Goal: Task Accomplishment & Management: Use online tool/utility

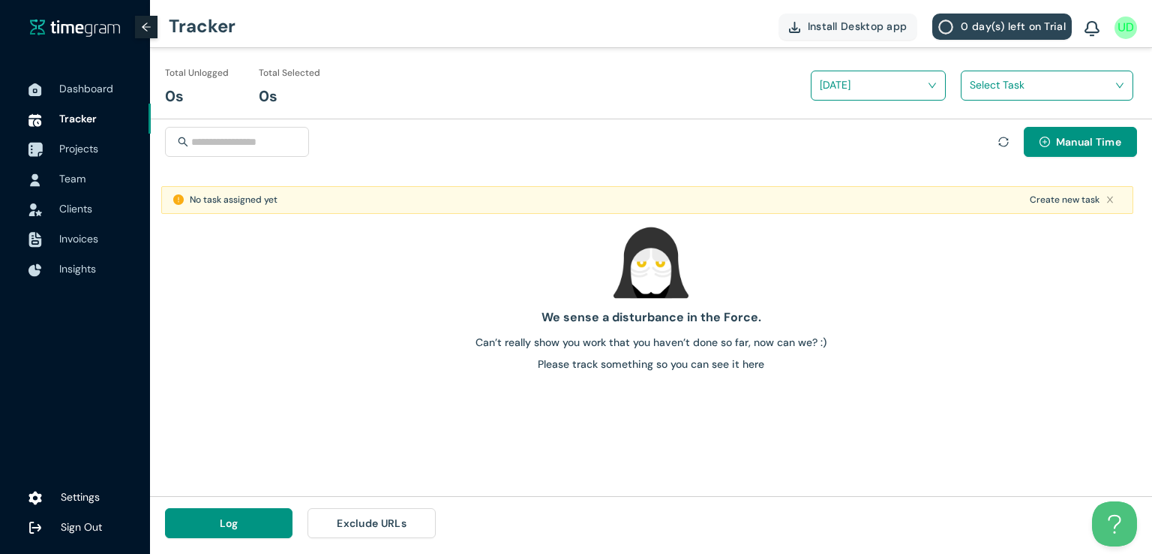
click at [70, 150] on span "Projects" at bounding box center [78, 149] width 39 height 14
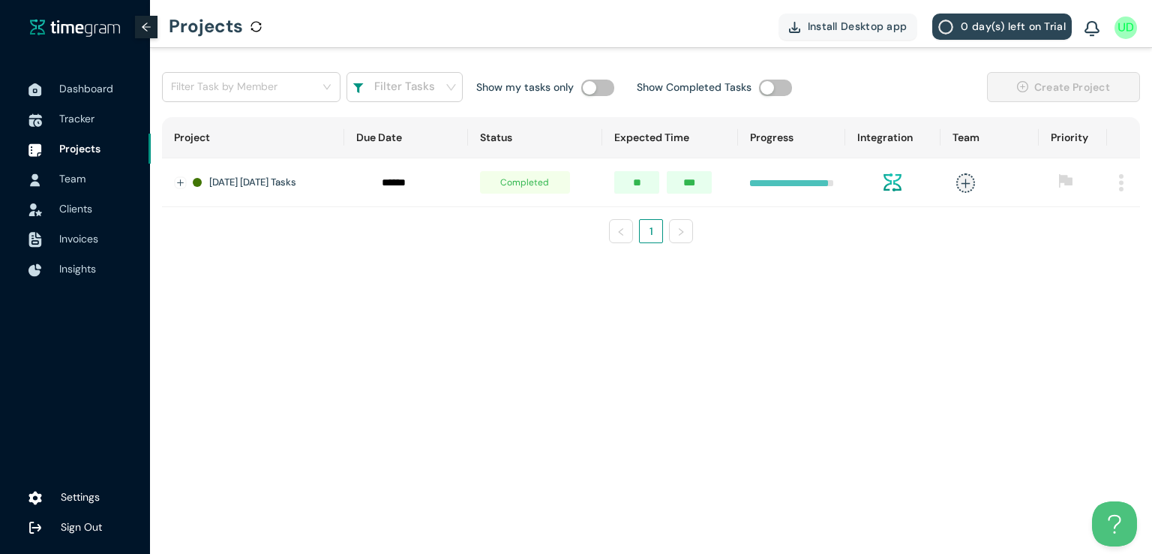
click at [1120, 181] on img at bounding box center [1121, 182] width 5 height 17
click at [1097, 253] on span "Delete" at bounding box center [1102, 251] width 32 height 17
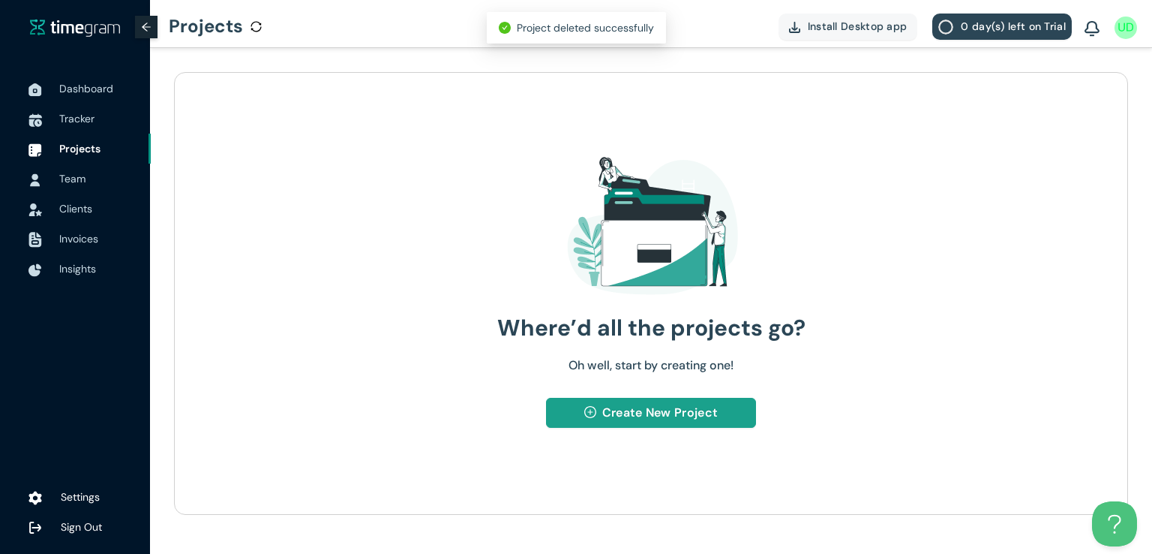
click at [601, 422] on button "Create New Project" at bounding box center [650, 413] width 209 height 30
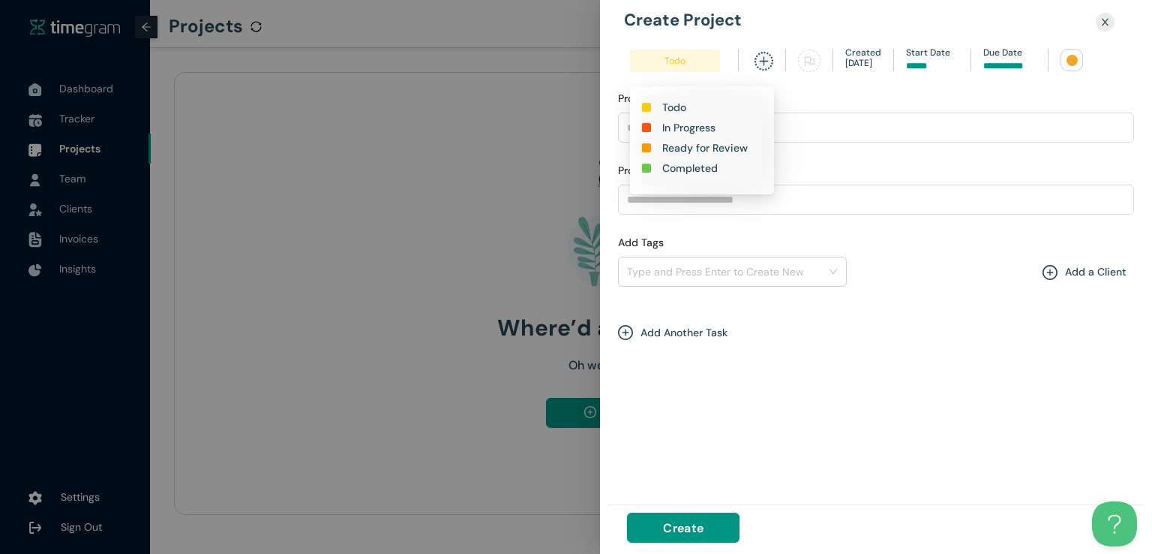
click at [682, 60] on span "Todo" at bounding box center [675, 61] width 90 height 23
click at [666, 126] on h1 "In Progress" at bounding box center [688, 127] width 53 height 17
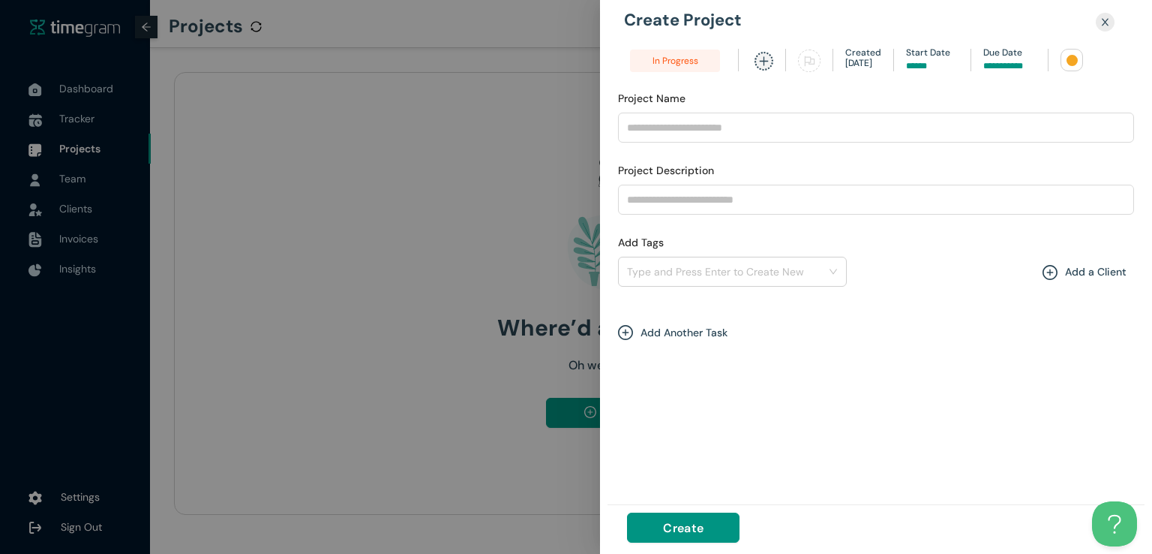
click at [1004, 70] on input at bounding box center [1009, 66] width 53 height 14
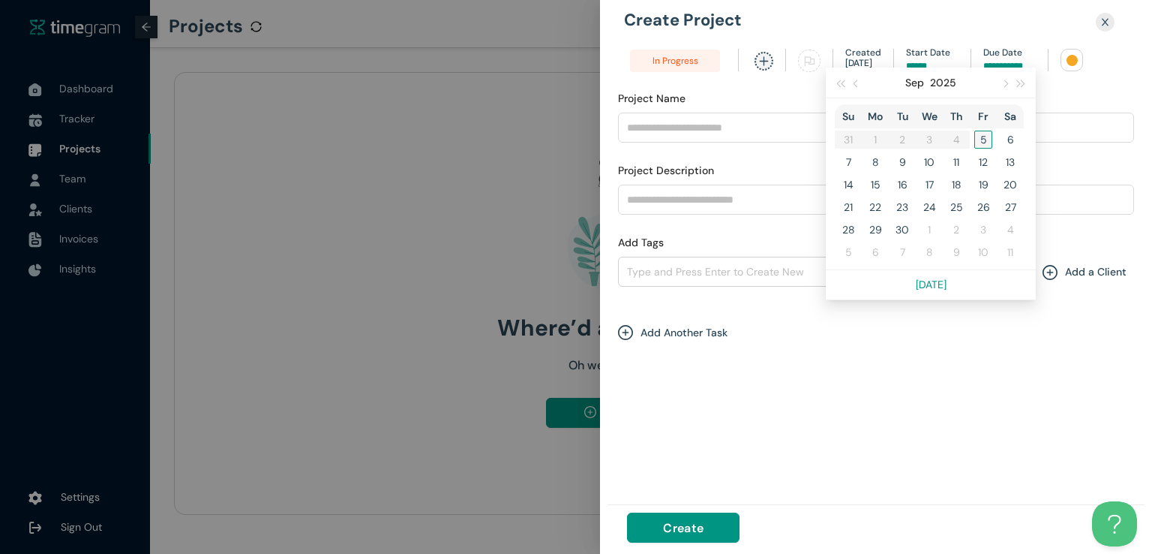
type input "*****"
click at [983, 140] on div "5" at bounding box center [983, 140] width 18 height 18
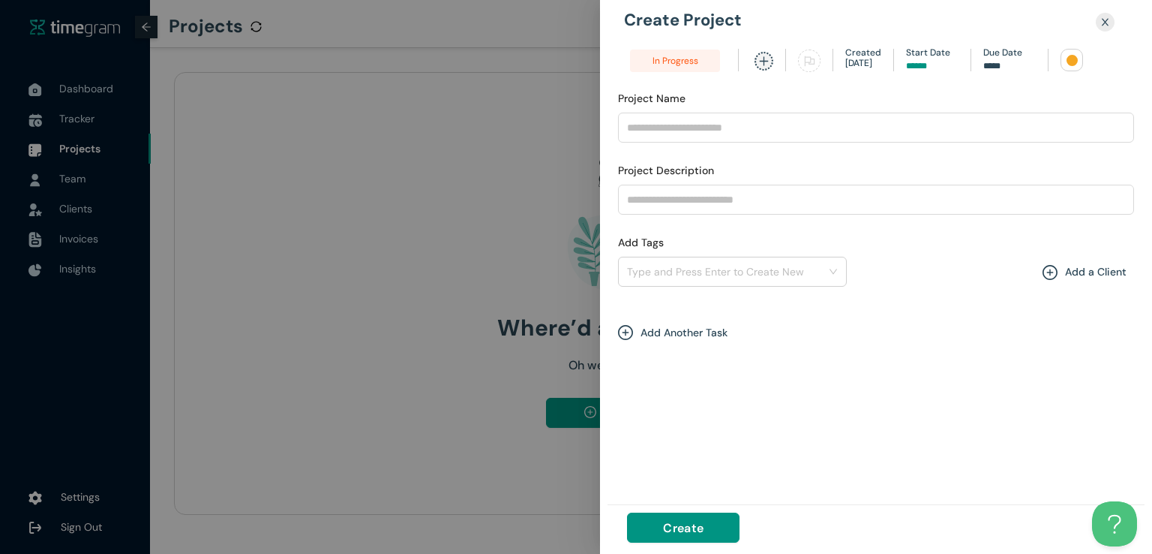
click at [1068, 61] on div at bounding box center [1072, 60] width 11 height 11
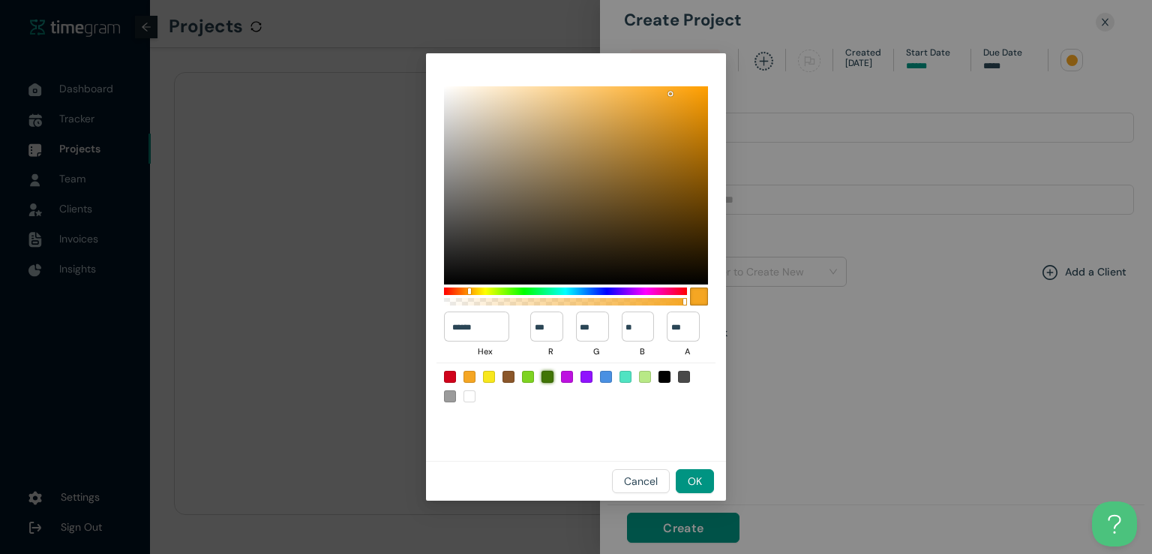
click at [544, 380] on div at bounding box center [548, 377] width 12 height 12
type input "******"
type input "**"
type input "***"
type input "*"
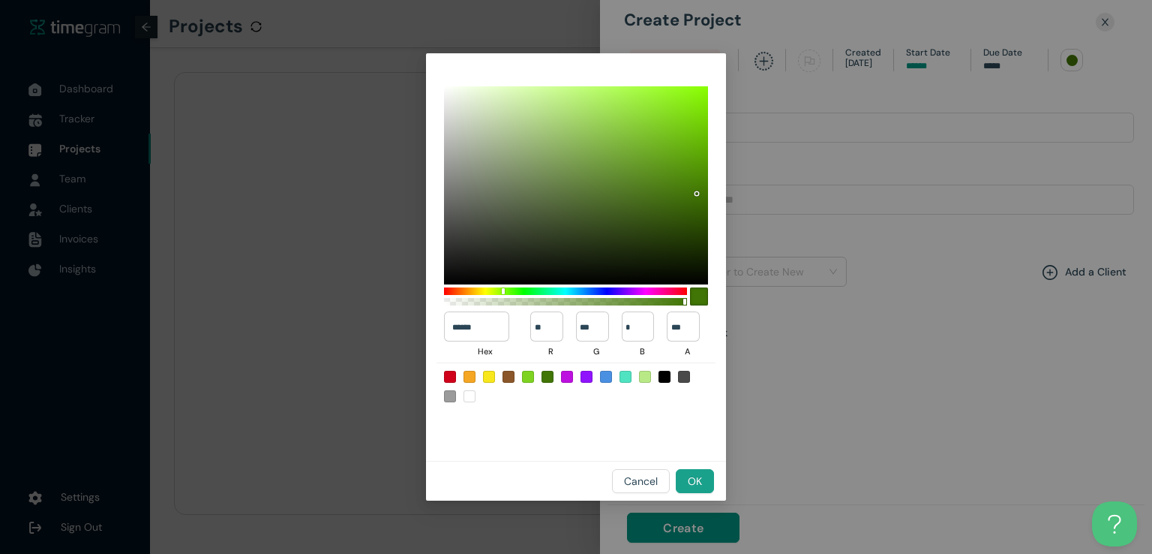
click at [700, 482] on span "OK" at bounding box center [695, 481] width 14 height 17
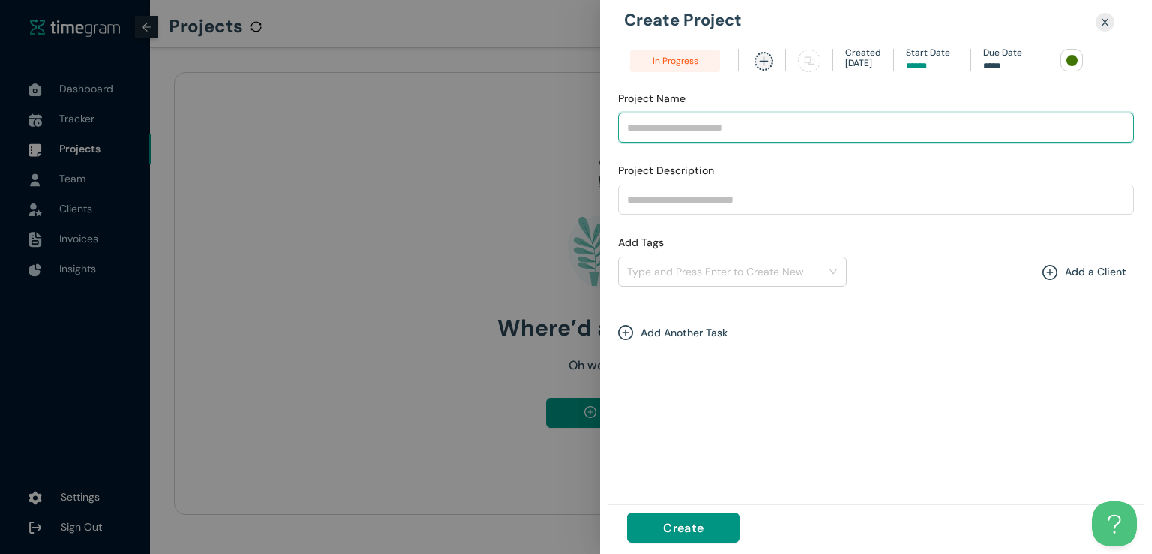
click at [678, 128] on input "Project Name" at bounding box center [876, 128] width 516 height 30
type input "**********"
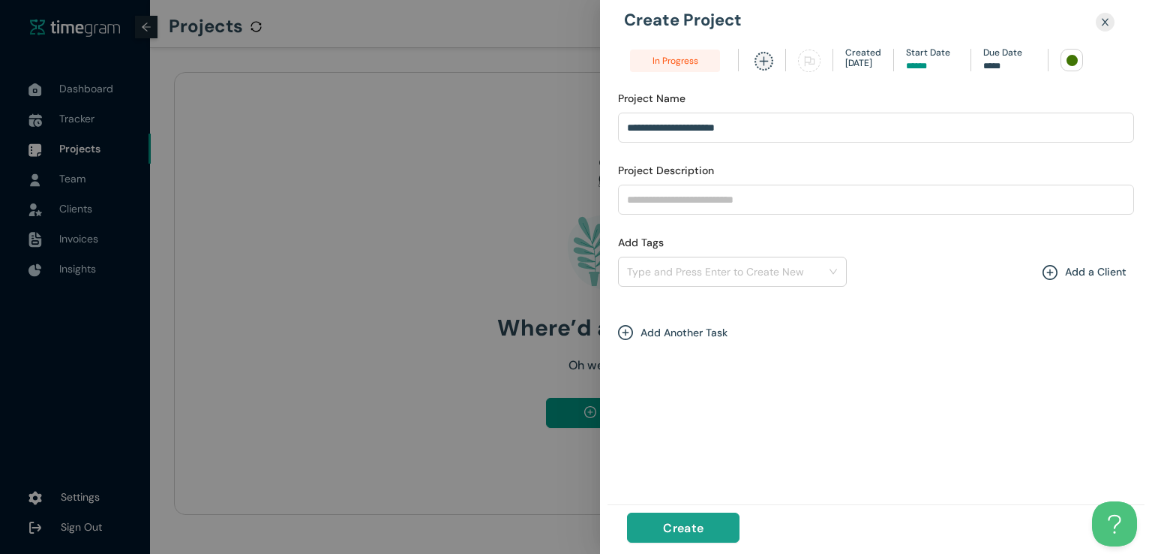
click at [681, 532] on span "Create" at bounding box center [683, 527] width 41 height 19
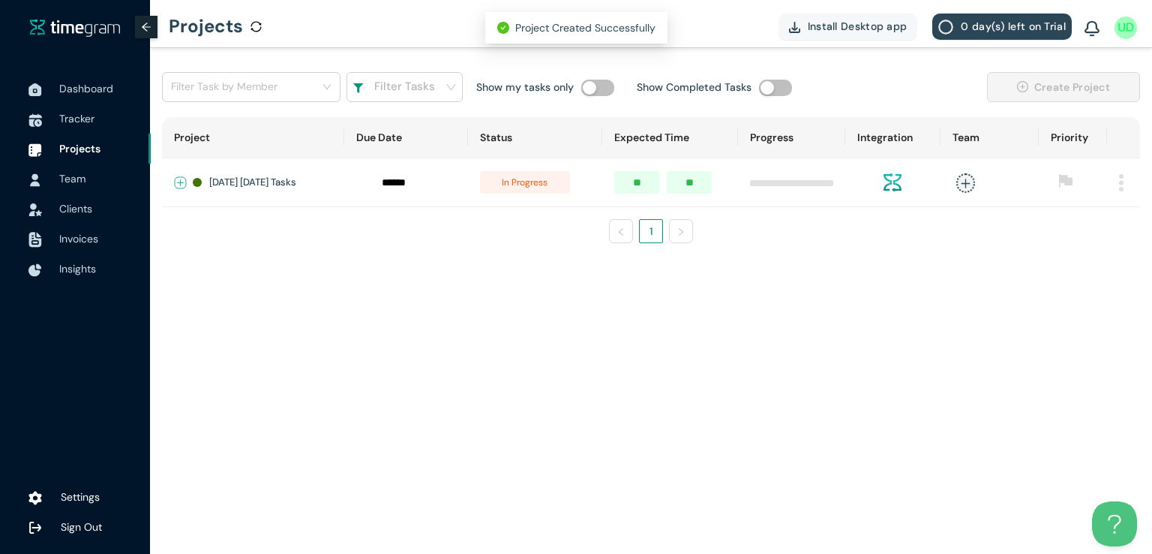
click at [180, 185] on button "Expand row" at bounding box center [181, 183] width 12 height 12
click at [215, 221] on span "+ New Task" at bounding box center [234, 227] width 42 height 12
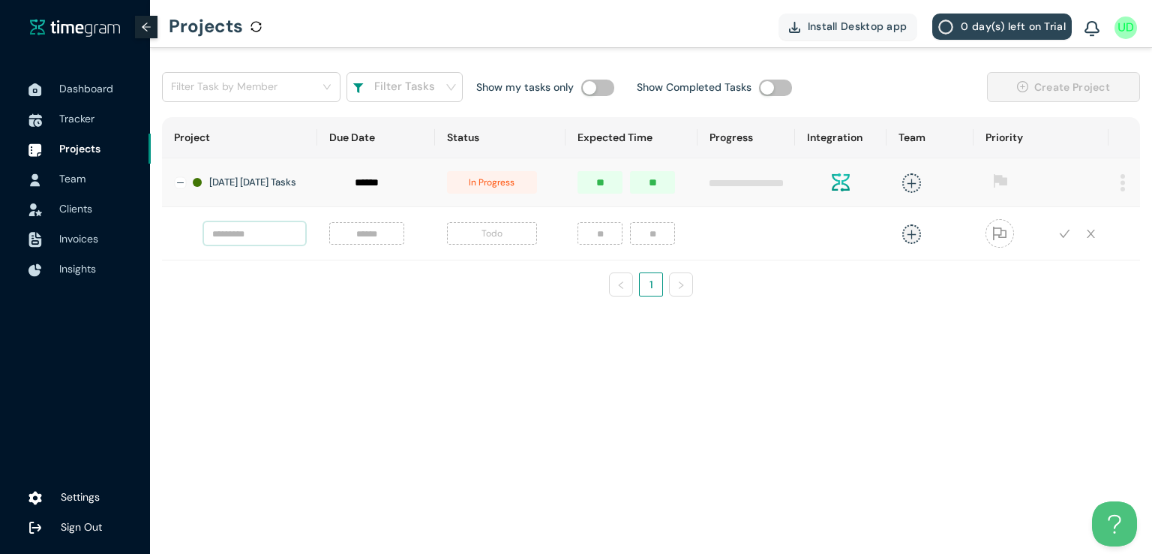
click at [231, 244] on input "text" at bounding box center [254, 233] width 101 height 23
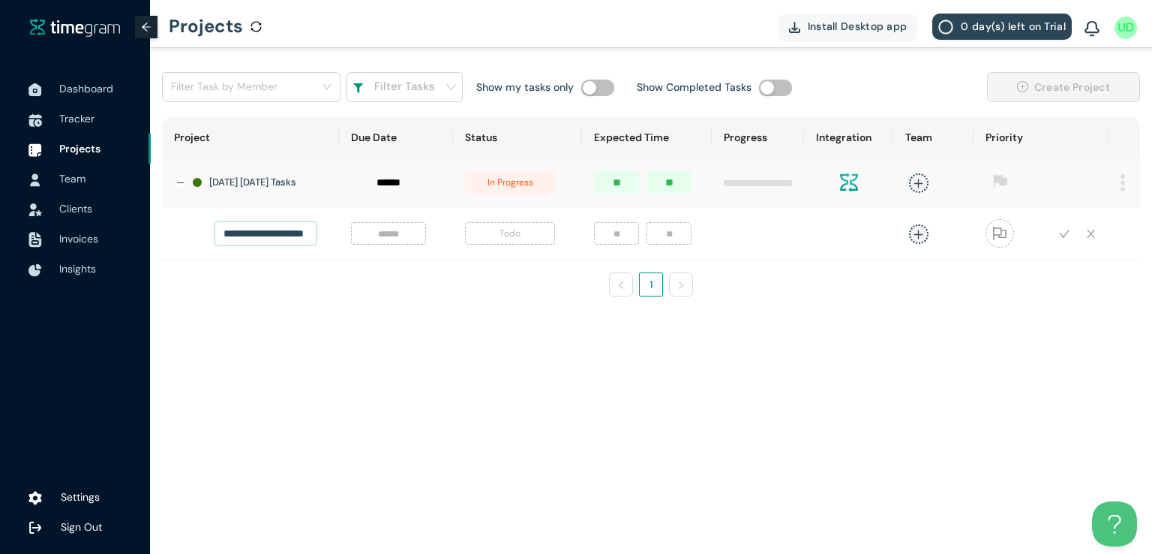
scroll to position [0, 26]
type input "**********"
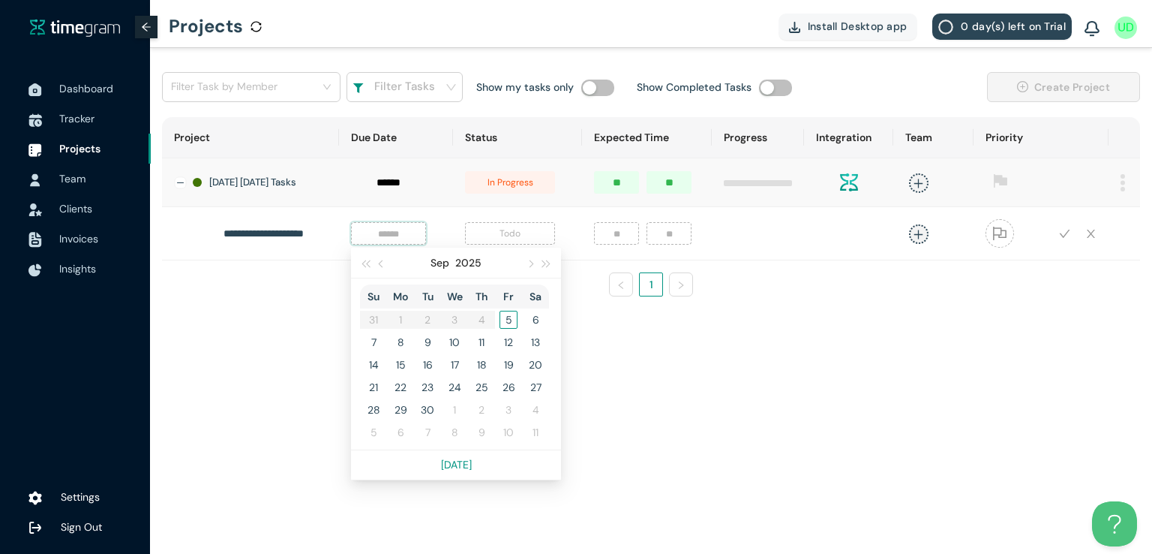
scroll to position [0, 0]
click at [380, 237] on input at bounding box center [388, 233] width 57 height 17
type input "*****"
click at [500, 328] on div "5" at bounding box center [509, 320] width 18 height 18
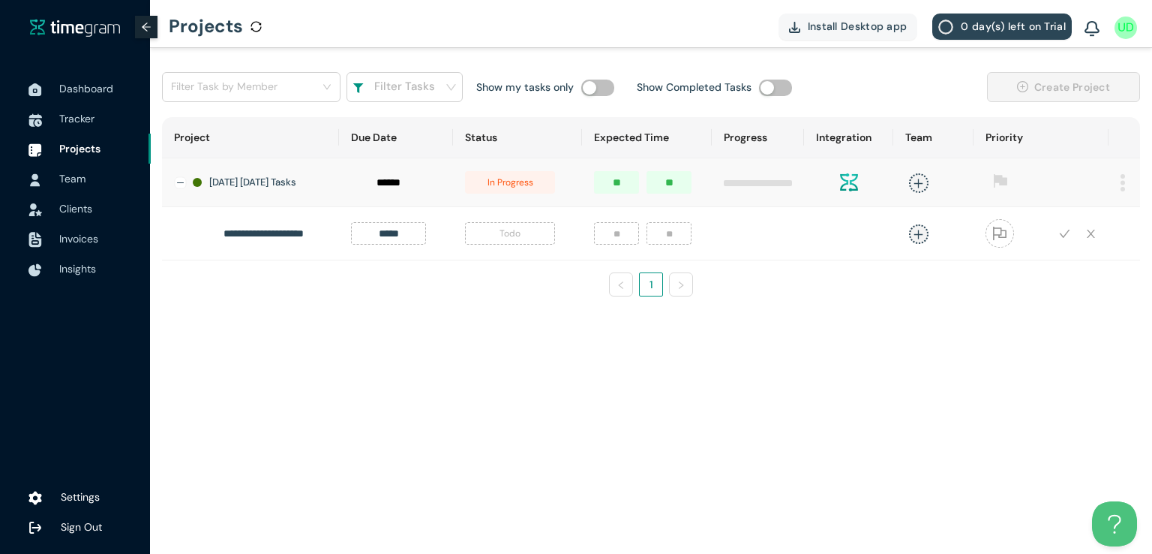
click at [479, 240] on span "Todo" at bounding box center [510, 233] width 90 height 23
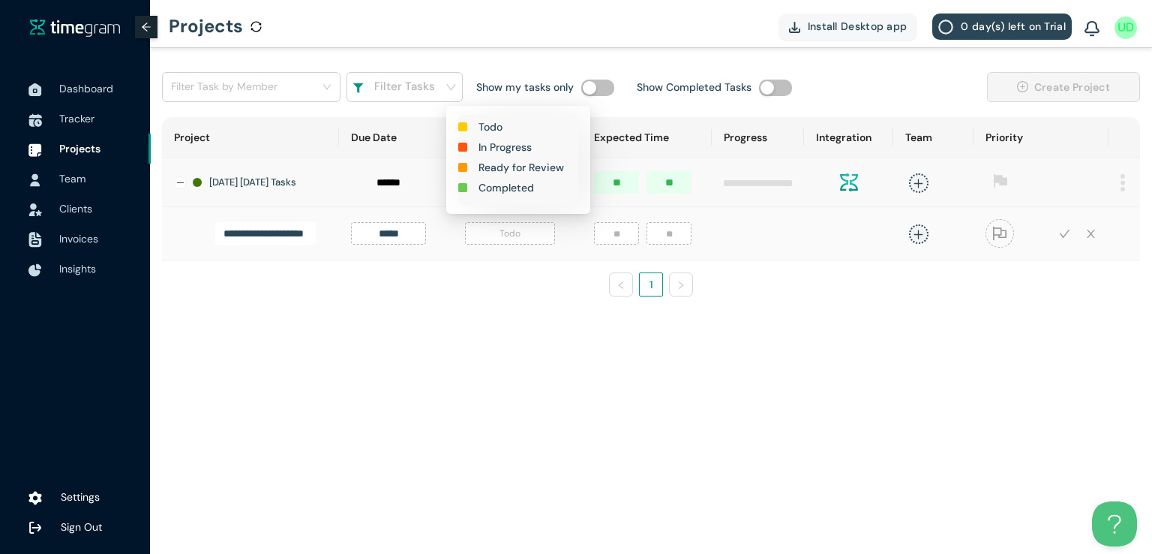
click at [513, 145] on h1 "In Progress" at bounding box center [505, 147] width 53 height 17
click at [594, 244] on input "number" at bounding box center [616, 233] width 45 height 23
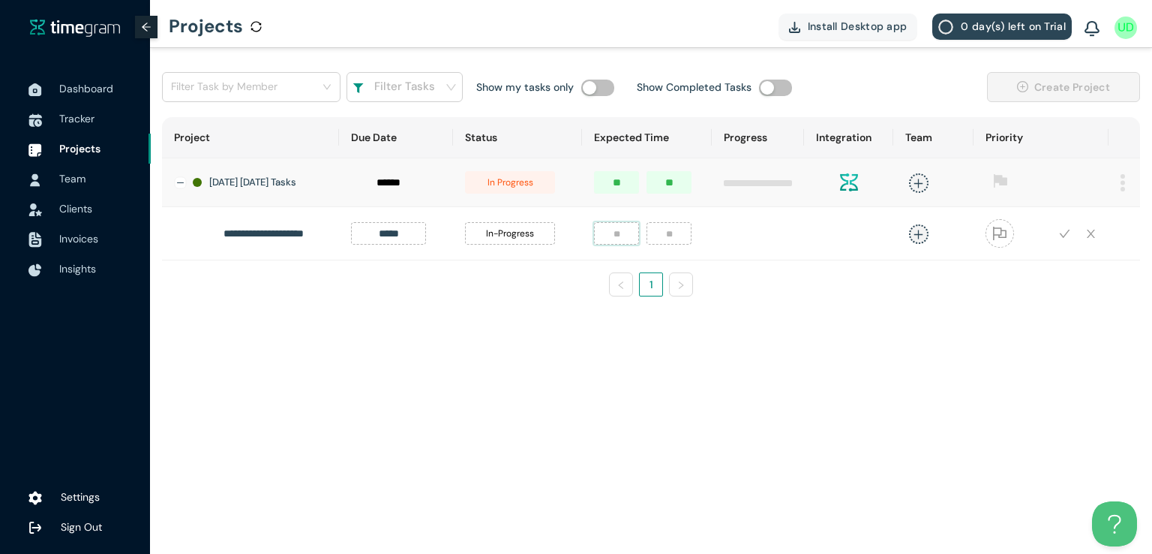
type input "*"
type input "**"
click at [909, 243] on span "plus" at bounding box center [918, 233] width 19 height 19
click at [771, 349] on div "Umer Dar 32h" at bounding box center [803, 341] width 212 height 24
click at [1005, 296] on ul "1" at bounding box center [651, 284] width 978 height 24
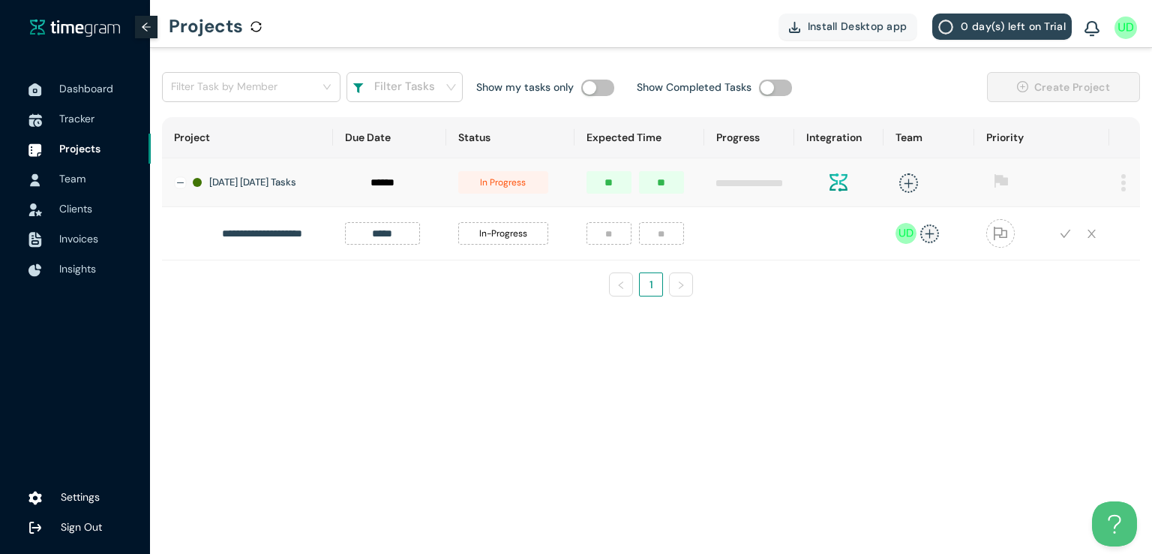
click at [1061, 239] on icon "check" at bounding box center [1065, 233] width 11 height 11
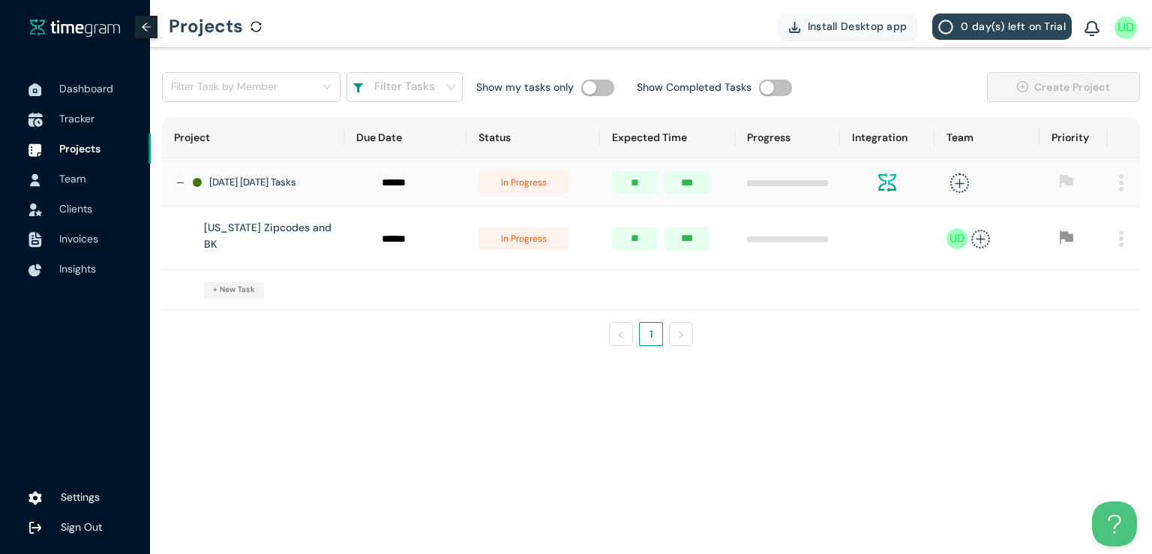
click at [78, 124] on span "Tracker" at bounding box center [76, 119] width 35 height 14
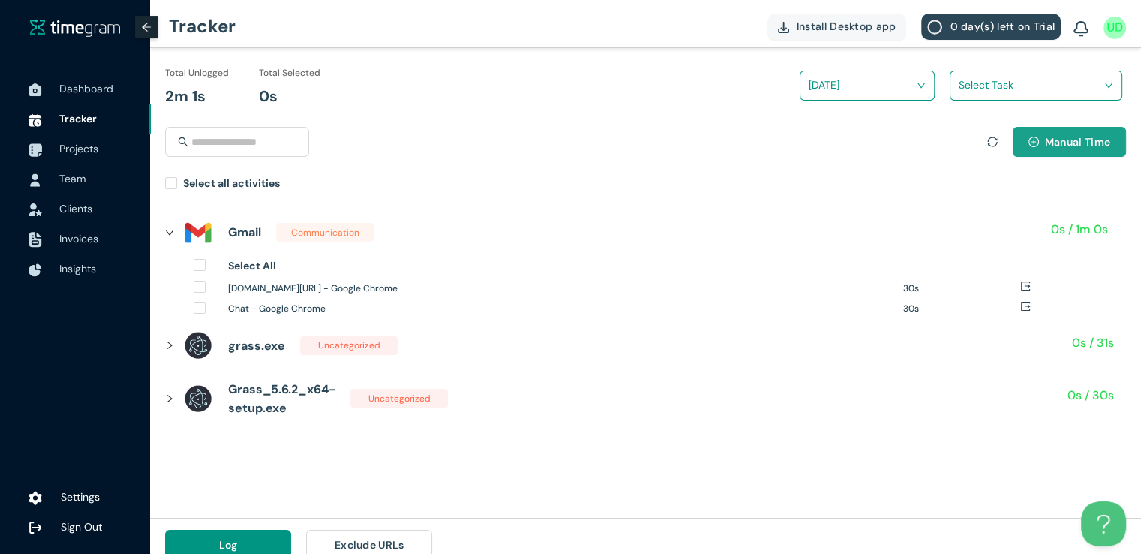
click at [1050, 134] on span "Manual Time" at bounding box center [1077, 142] width 65 height 17
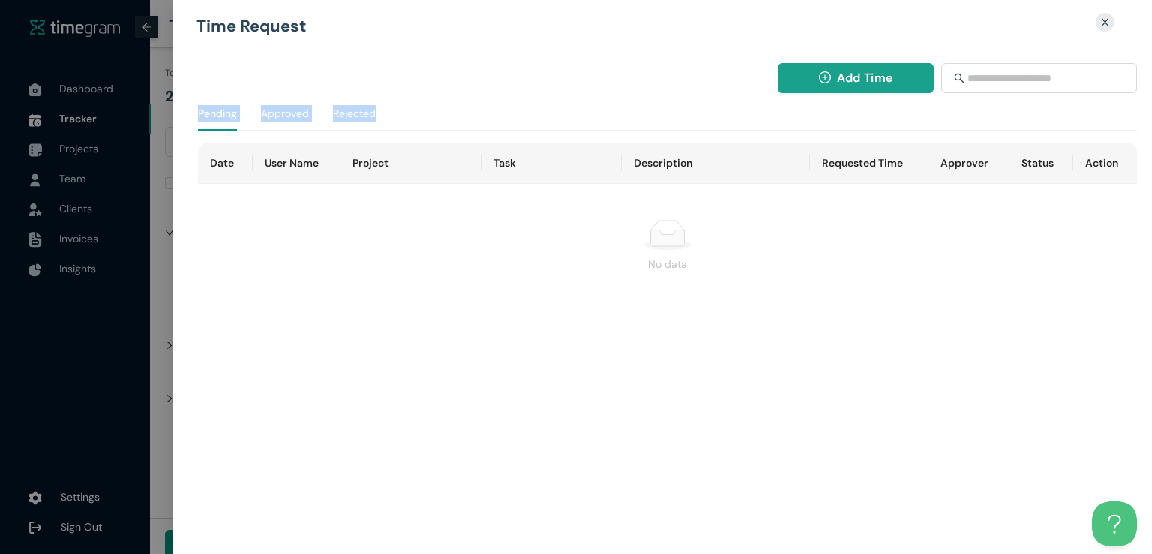
drag, startPoint x: 812, startPoint y: 97, endPoint x: 831, endPoint y: 74, distance: 29.8
click at [831, 74] on div "Add Time Pending Approved Rejected Date User Name Project Task Description Requ…" at bounding box center [672, 186] width 962 height 246
click at [831, 74] on button "Add Time" at bounding box center [856, 78] width 157 height 30
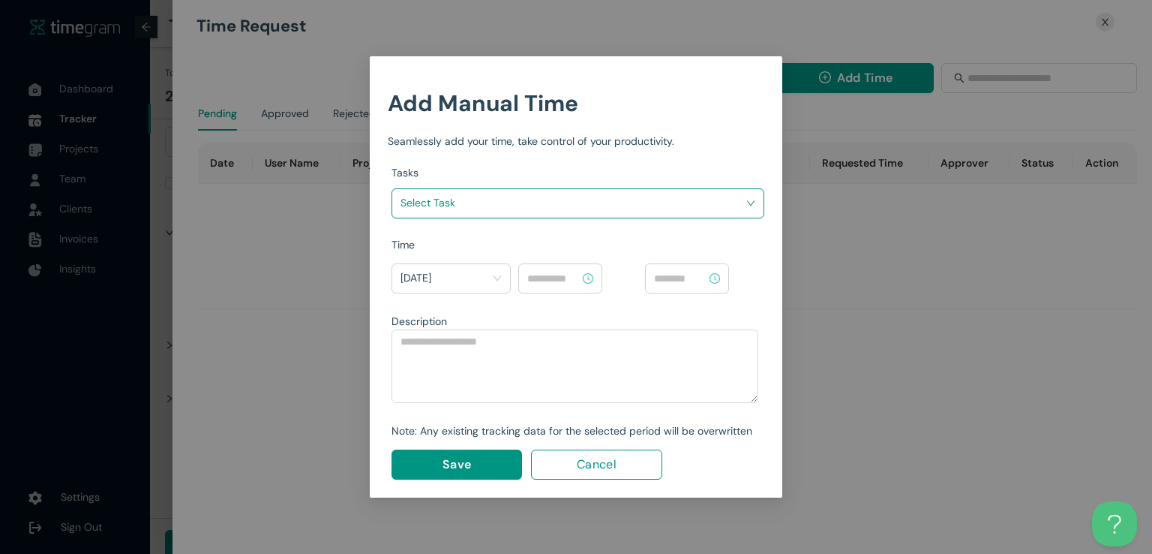
click at [681, 208] on input "search" at bounding box center [573, 202] width 344 height 23
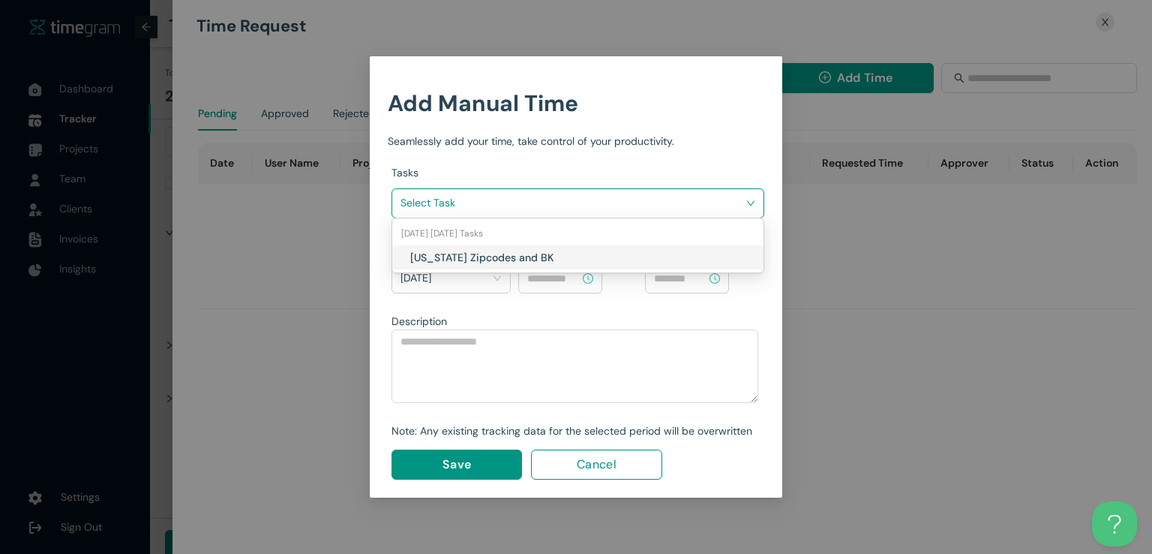
click at [533, 253] on h1 "[US_STATE] Zipcodes and BK" at bounding box center [498, 257] width 176 height 17
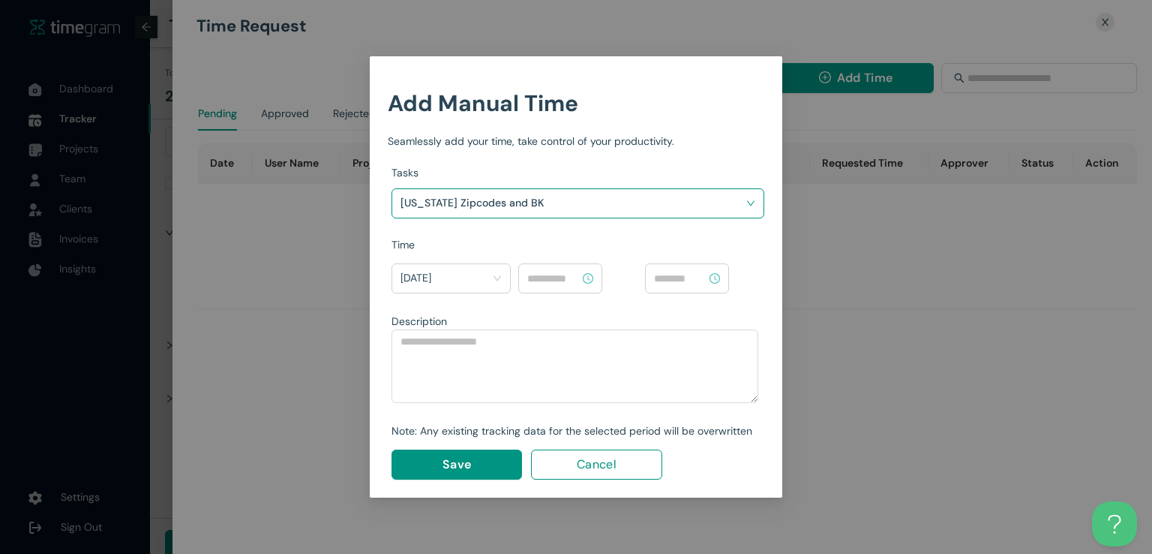
click at [542, 277] on input at bounding box center [553, 278] width 53 height 17
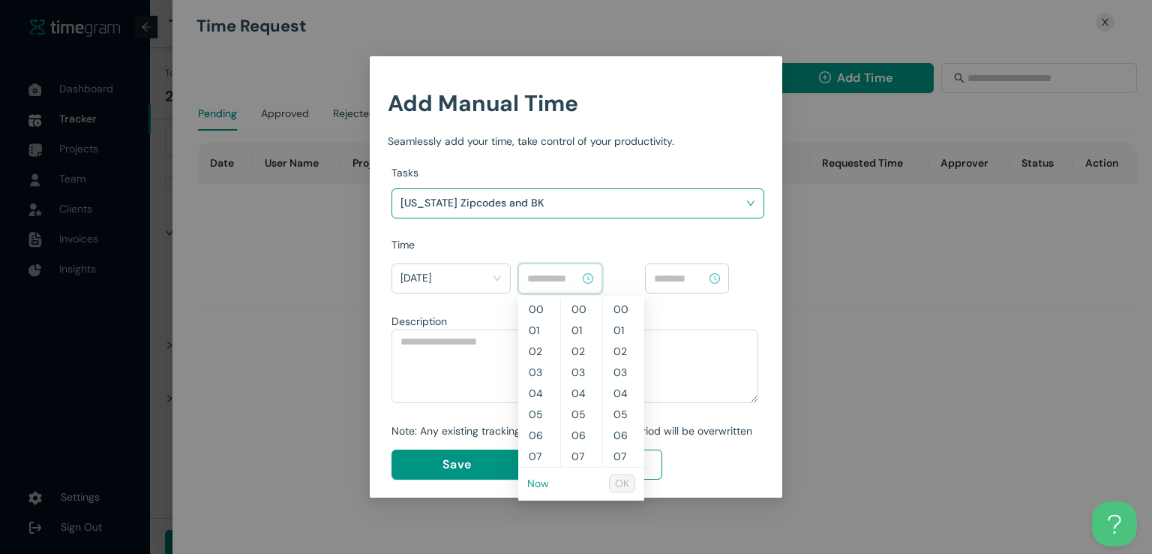
click at [536, 484] on link "Now" at bounding box center [538, 483] width 22 height 14
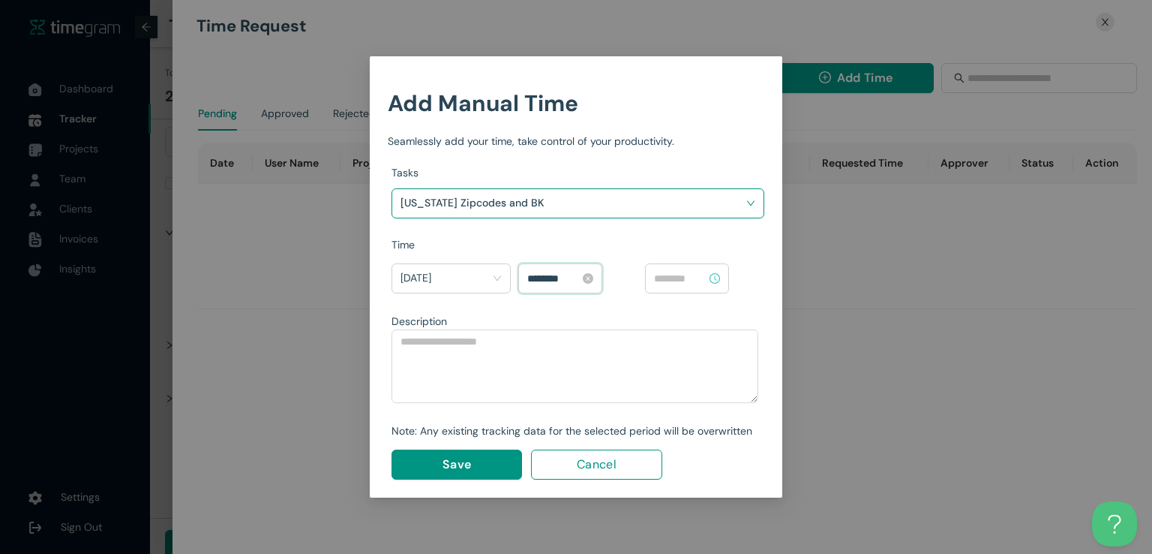
scroll to position [1176, 0]
click at [539, 271] on input "********" at bounding box center [553, 278] width 53 height 17
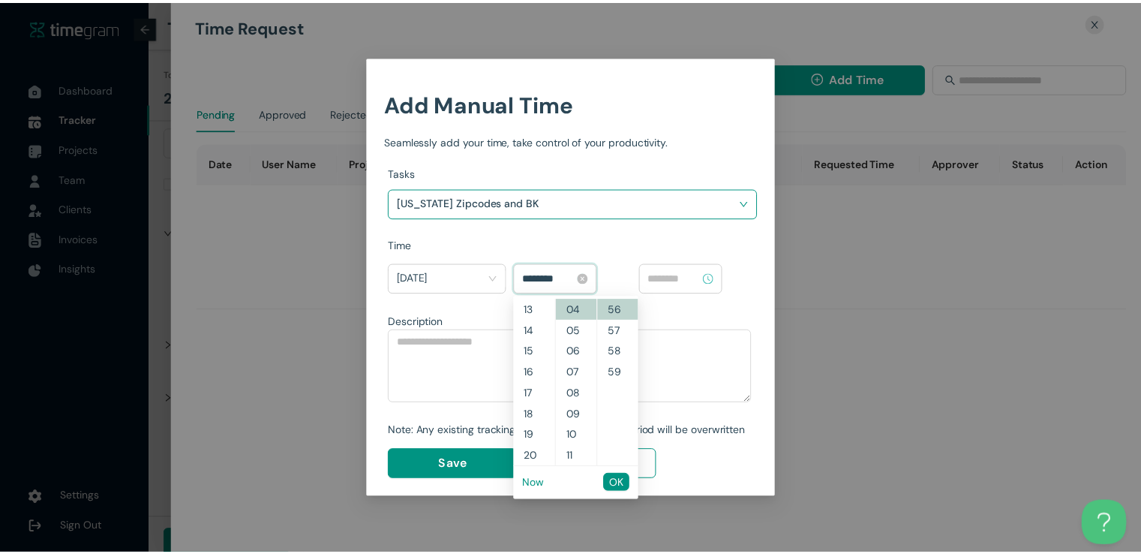
scroll to position [189, 0]
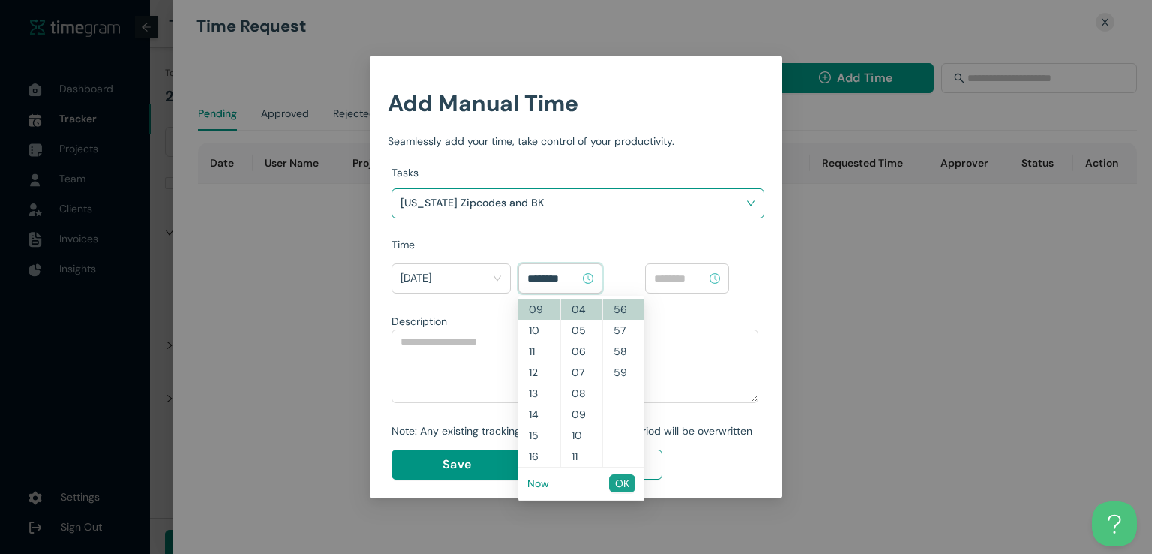
click at [621, 481] on span "OK" at bounding box center [622, 483] width 14 height 17
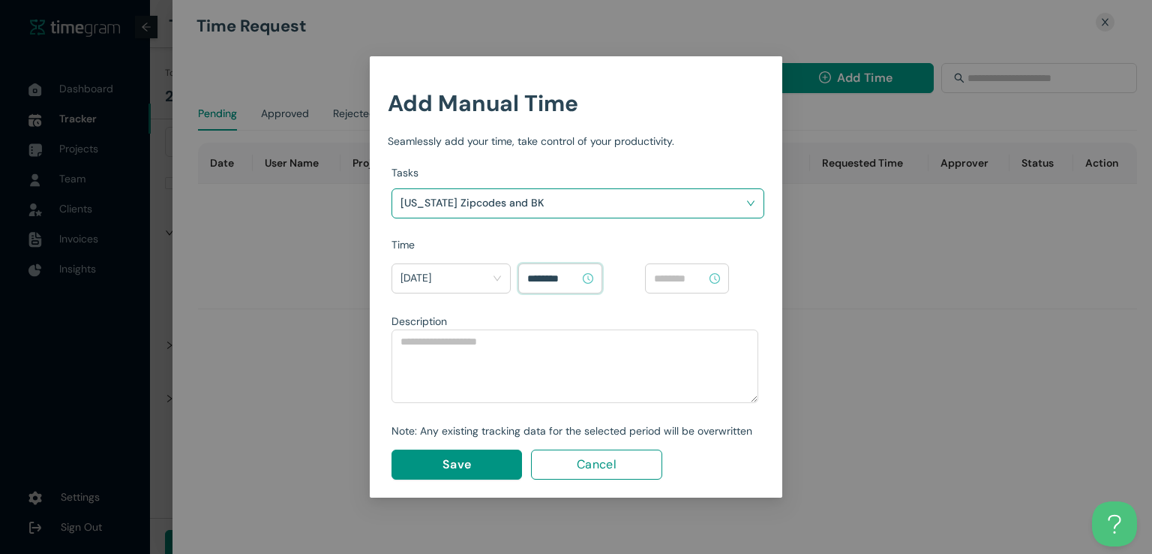
type input "********"
click at [677, 278] on input at bounding box center [680, 278] width 53 height 17
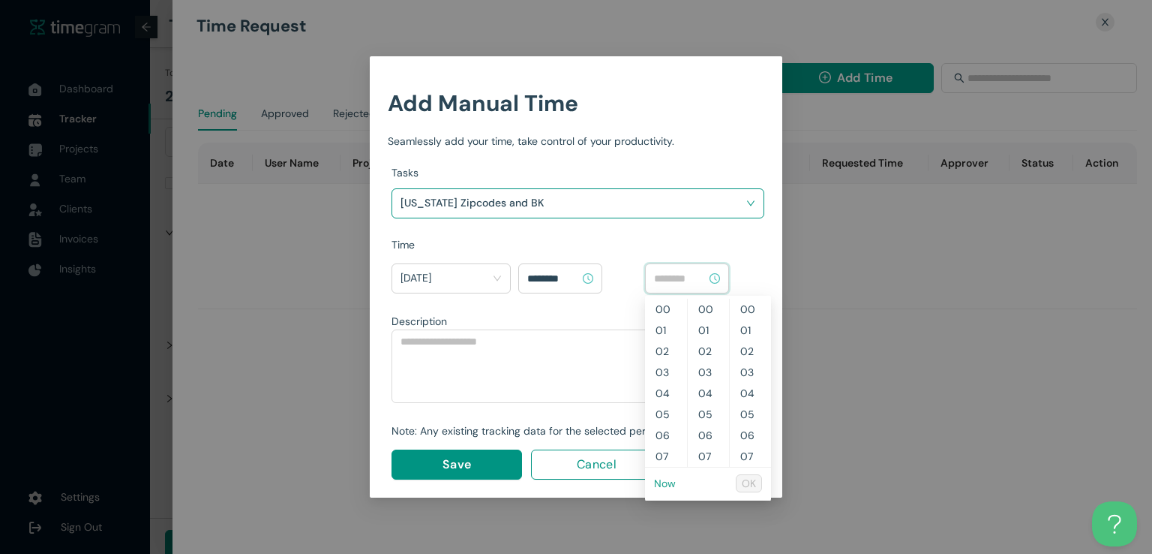
click at [662, 481] on link "Now" at bounding box center [665, 483] width 22 height 14
type input "********"
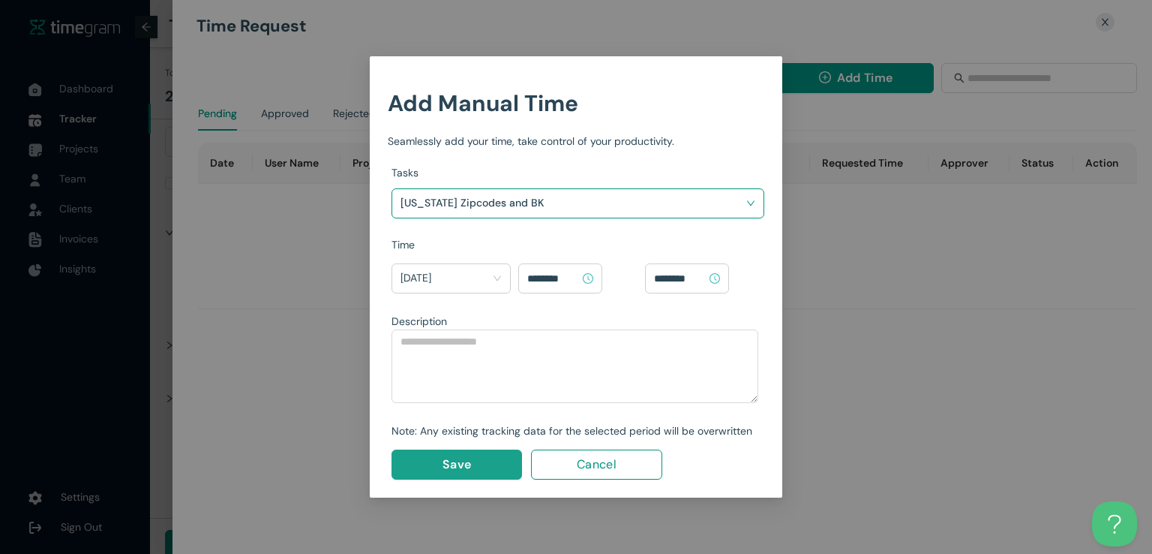
click at [482, 455] on button "Save" at bounding box center [457, 464] width 131 height 30
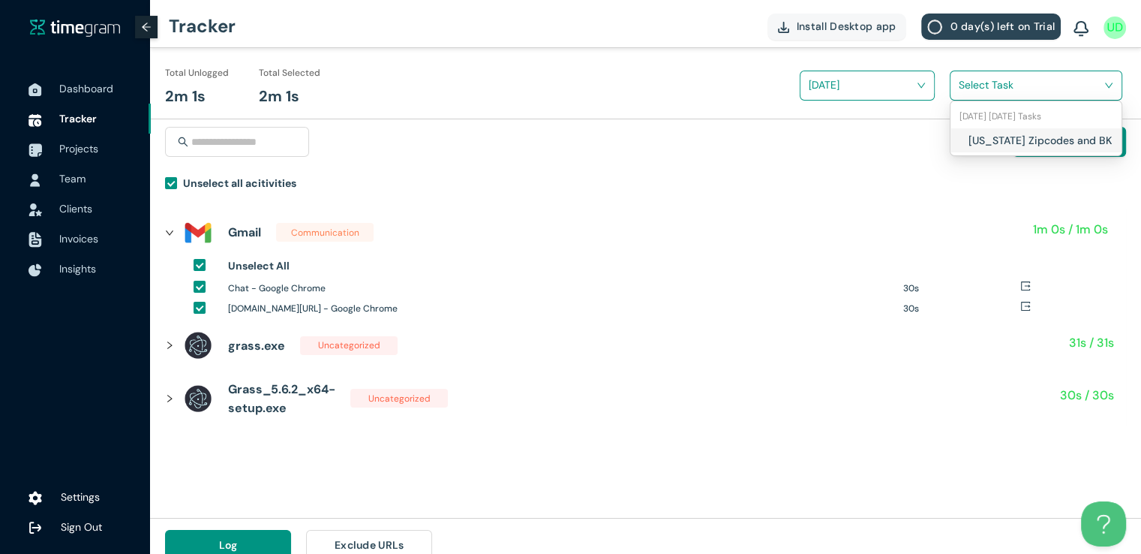
click at [972, 92] on input "search" at bounding box center [1031, 85] width 144 height 23
click at [963, 134] on div "[US_STATE] Zipcodes and BK" at bounding box center [1035, 140] width 171 height 24
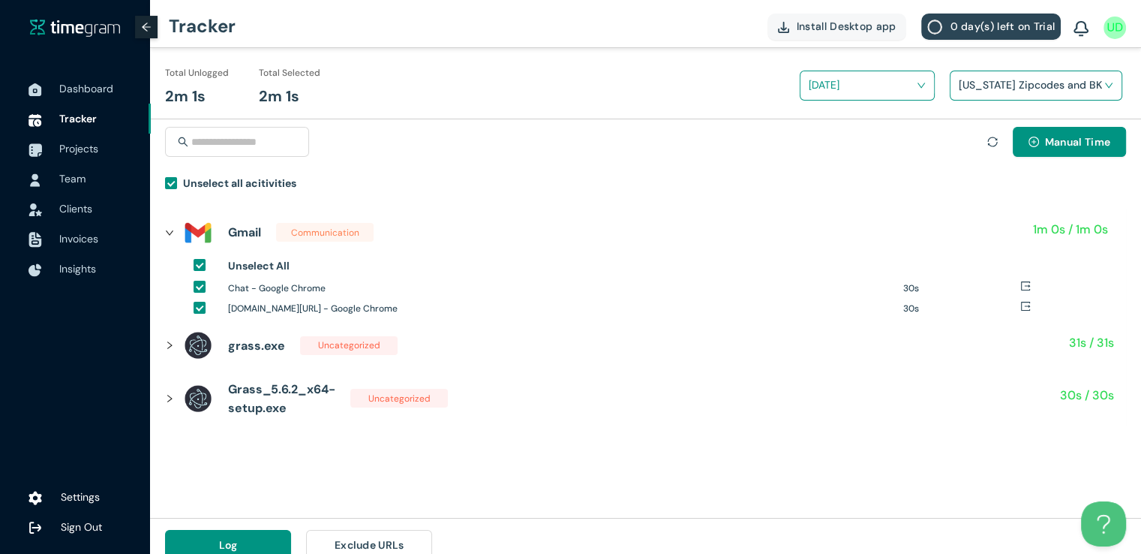
scroll to position [17, 0]
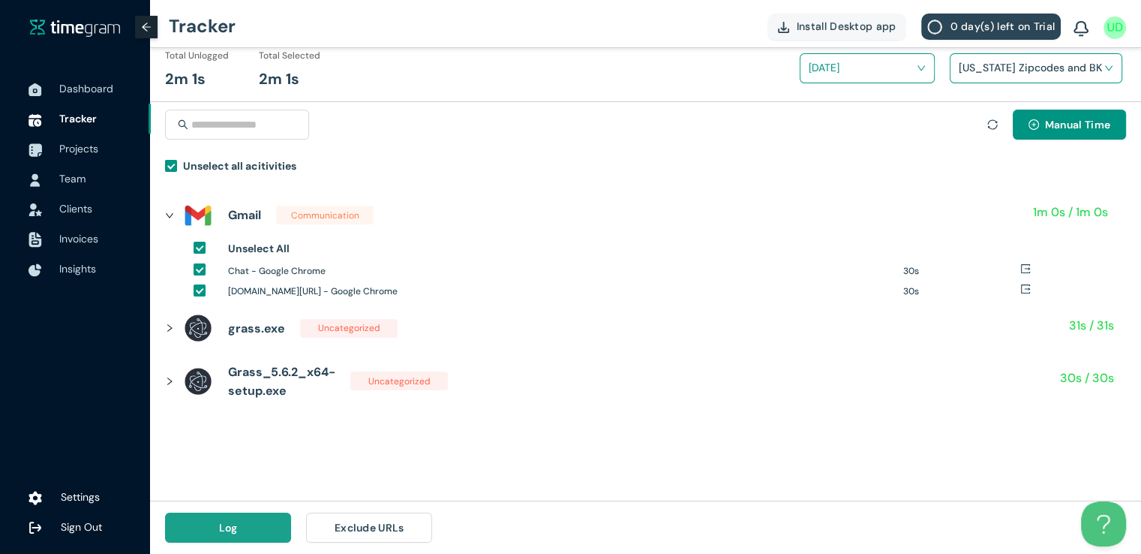
click at [245, 521] on button "Log" at bounding box center [228, 527] width 126 height 30
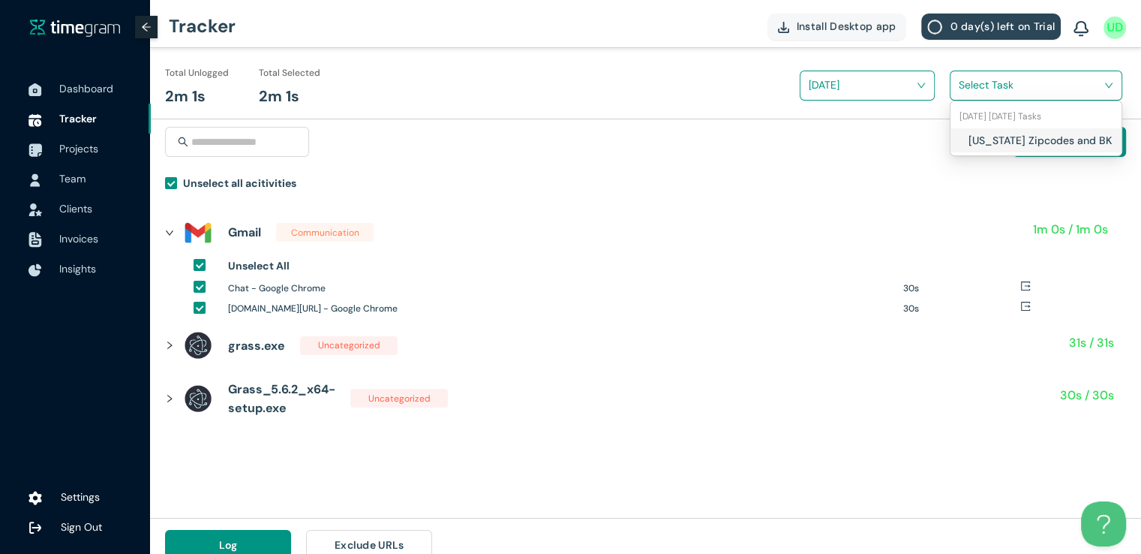
click at [998, 74] on input "search" at bounding box center [1031, 85] width 144 height 23
click at [969, 146] on h1 "[US_STATE] Zipcodes and BK" at bounding box center [1056, 140] width 176 height 17
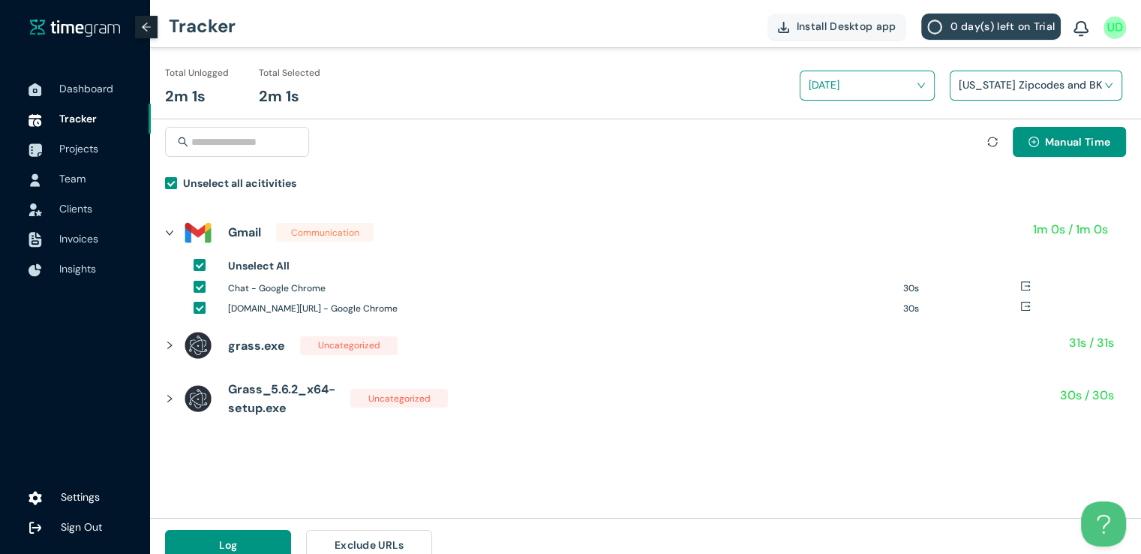
scroll to position [17, 0]
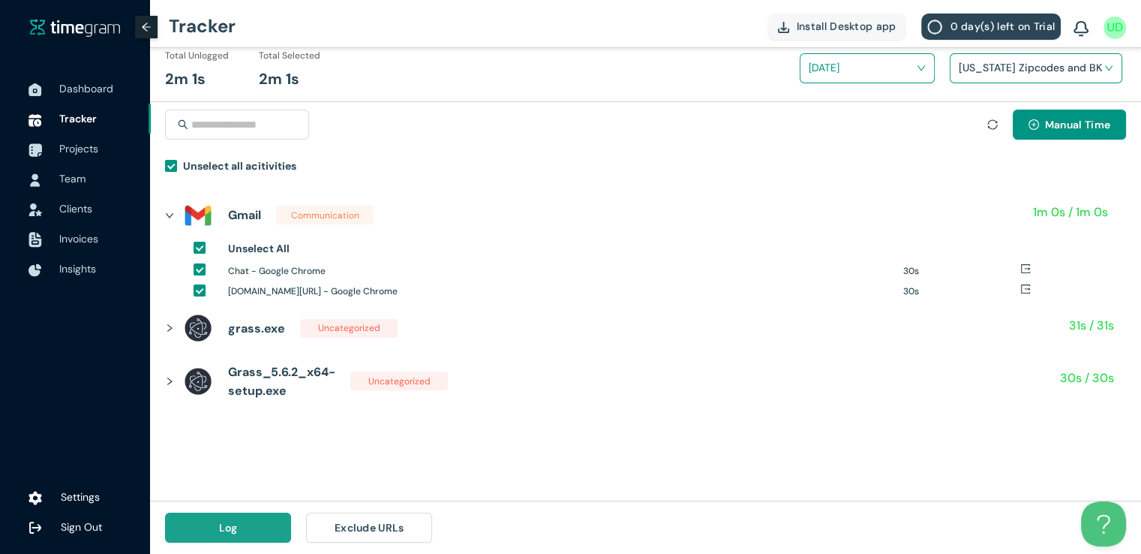
click at [242, 518] on button "Log" at bounding box center [228, 527] width 126 height 30
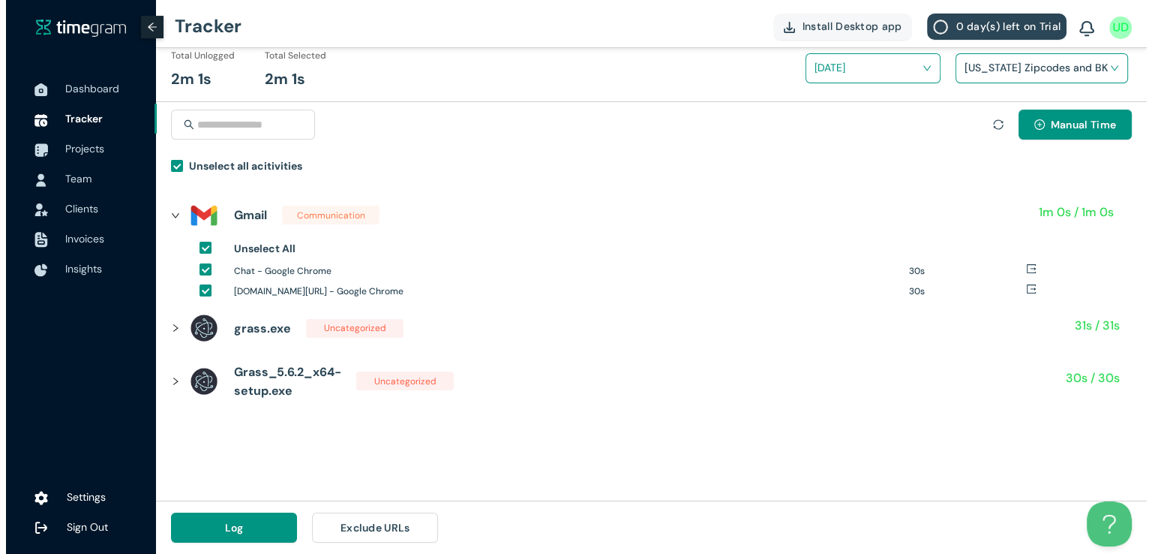
scroll to position [0, 0]
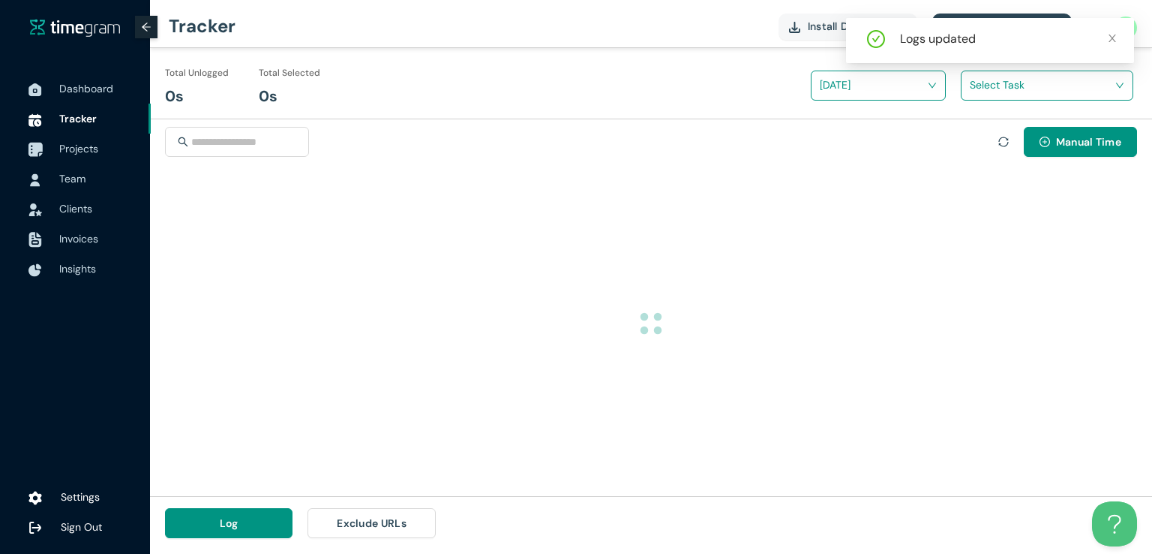
click at [73, 149] on span "Projects" at bounding box center [78, 149] width 39 height 14
